Goal: Communication & Community: Answer question/provide support

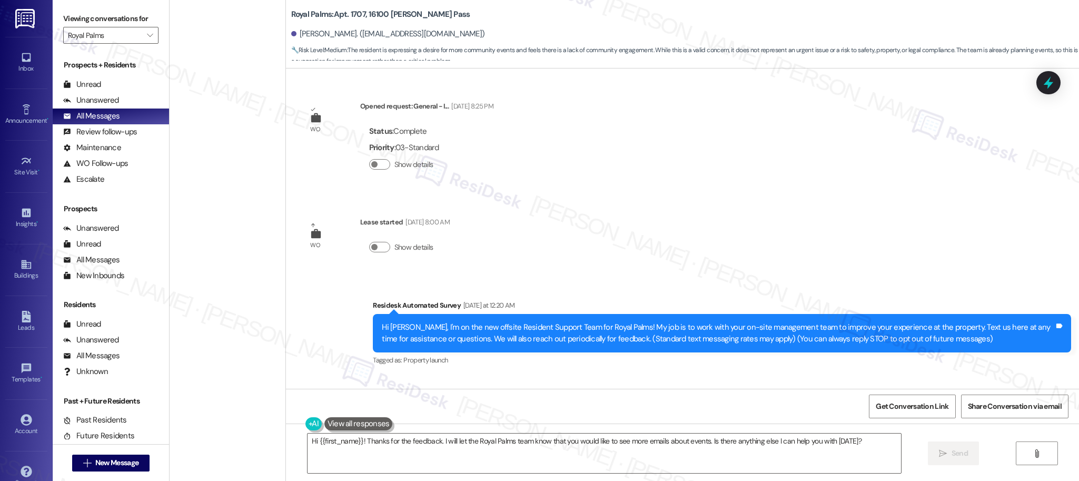
scroll to position [874, 0]
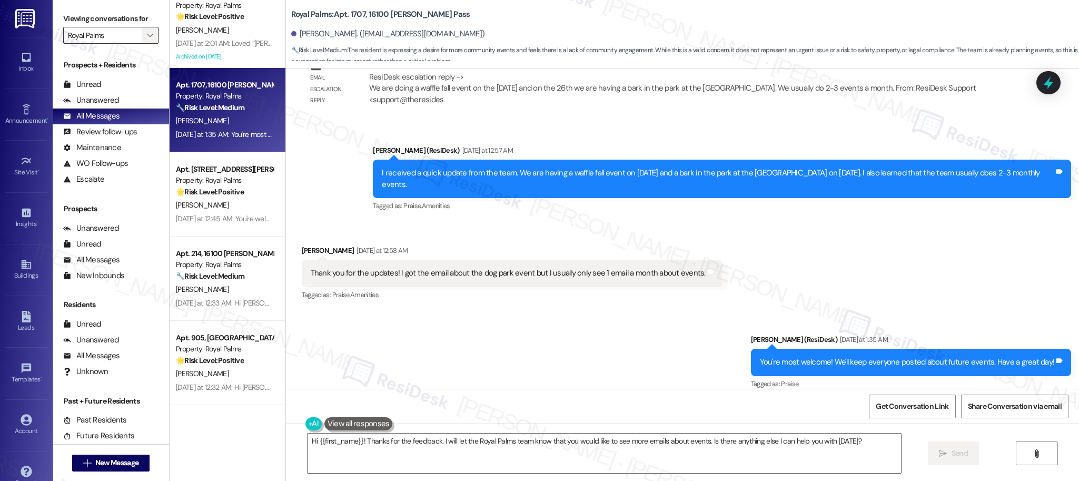
click at [147, 32] on icon "" at bounding box center [150, 35] width 6 height 8
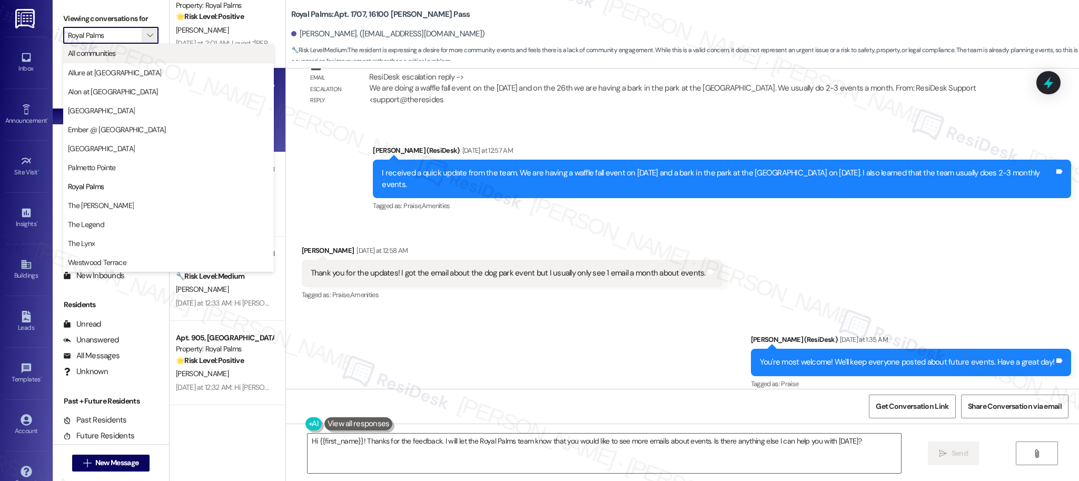
click at [181, 55] on span "All communities" at bounding box center [168, 53] width 201 height 11
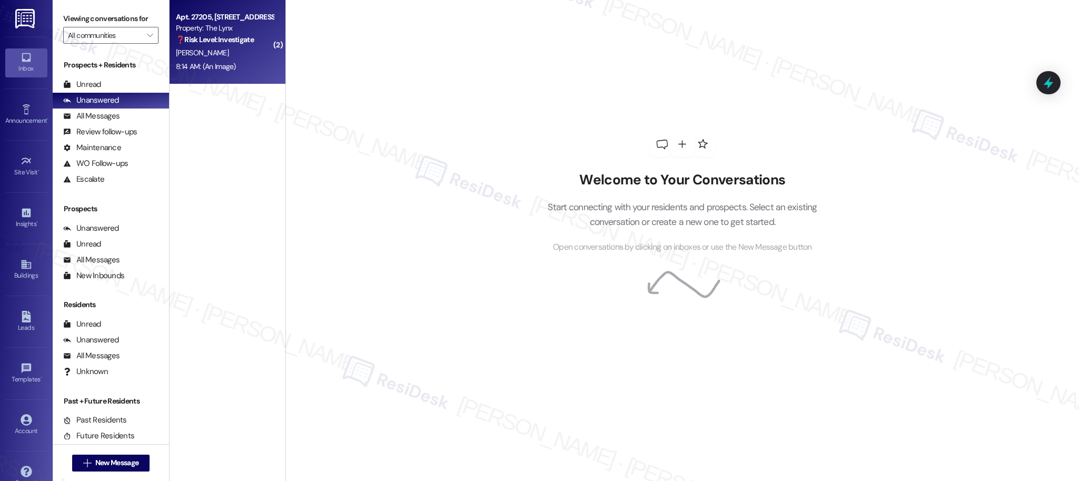
click at [212, 52] on div "[PERSON_NAME]" at bounding box center [225, 52] width 100 height 13
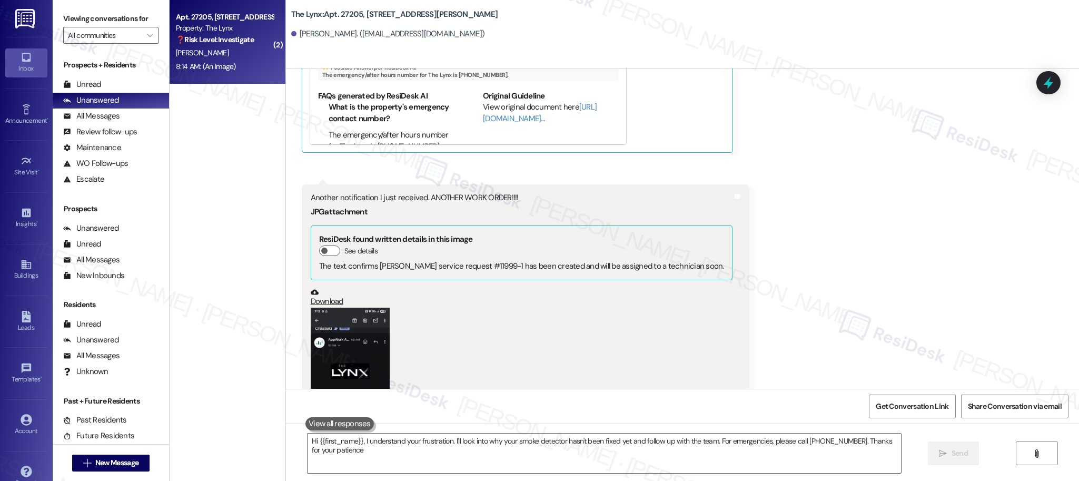
type textarea "Hi {{first_name}}, I understand your frustration. I'll look into why your smoke…"
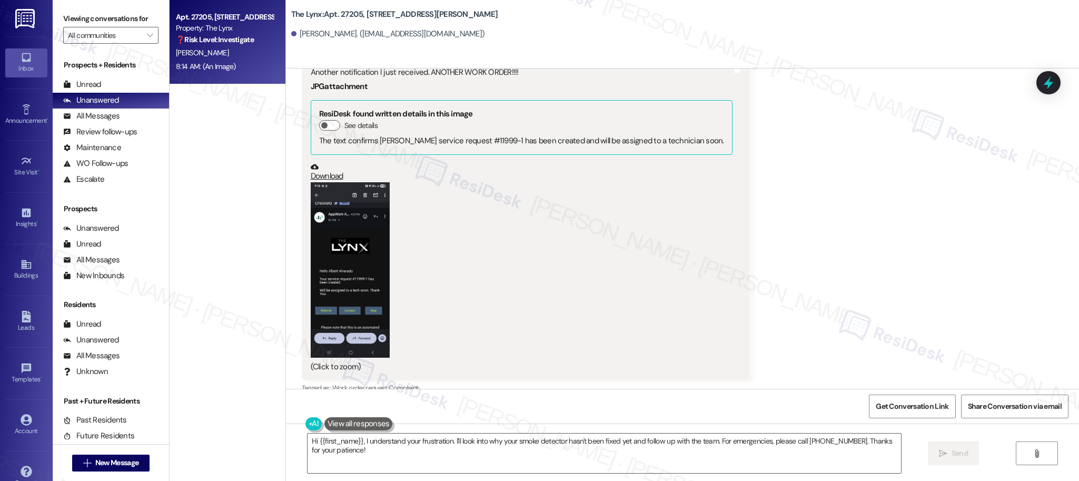
scroll to position [1290, 0]
click at [342, 271] on button "Zoom image" at bounding box center [350, 270] width 79 height 175
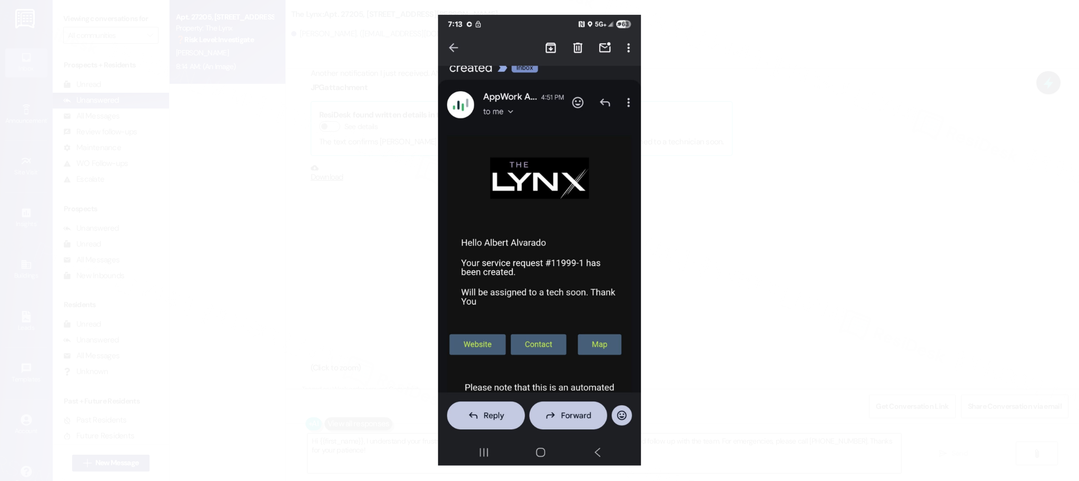
click at [805, 236] on button "Unzoom image" at bounding box center [539, 240] width 1079 height 481
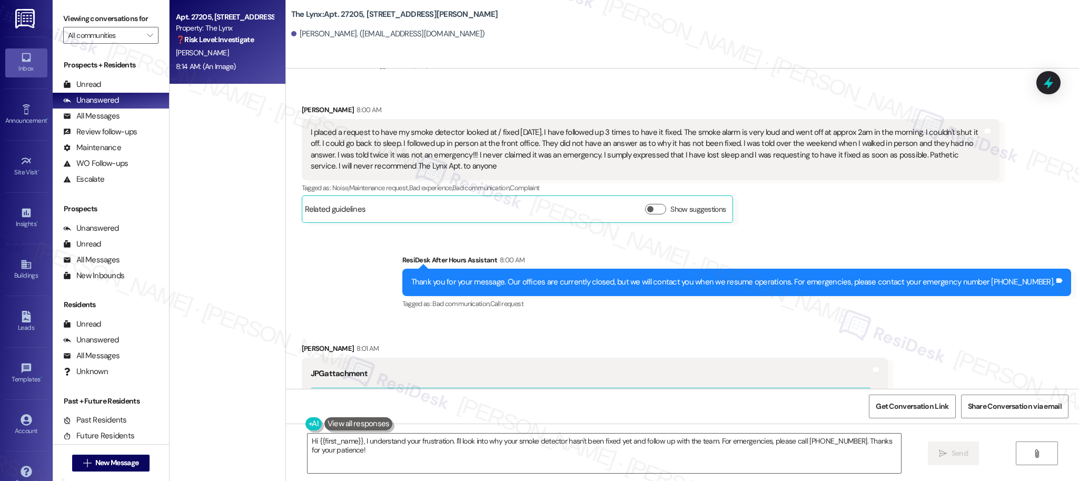
scroll to position [0, 0]
